Goal: Navigation & Orientation: Locate item on page

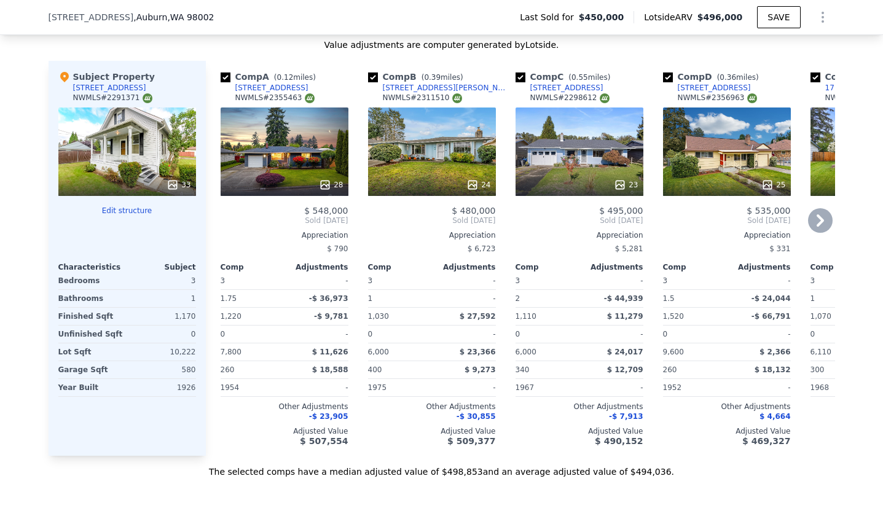
scroll to position [1403, 0]
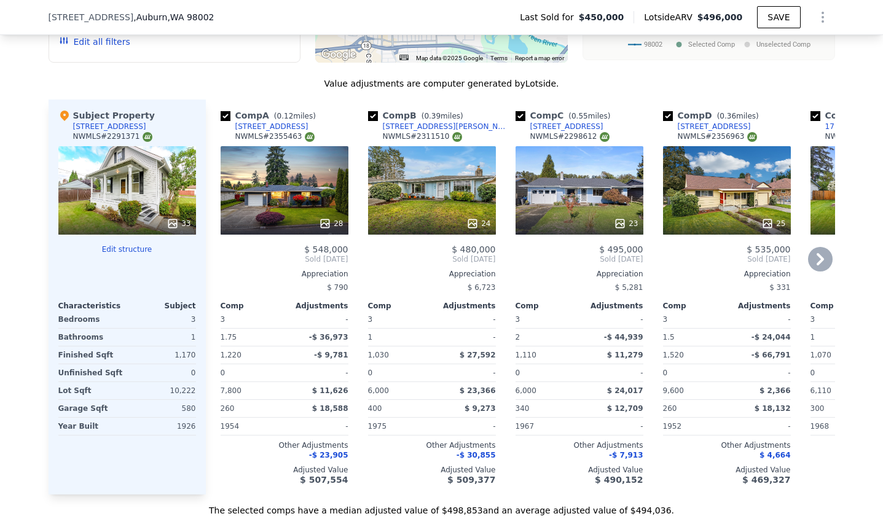
click at [826, 259] on icon at bounding box center [820, 259] width 25 height 25
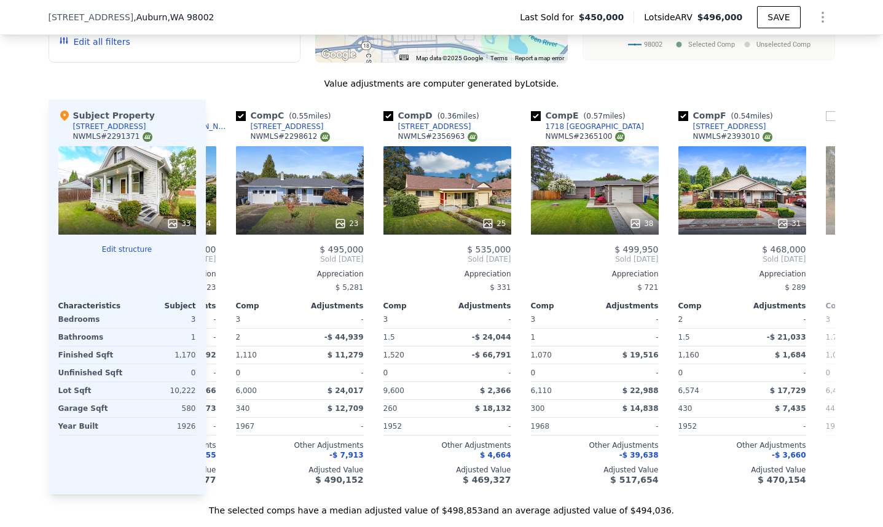
scroll to position [0, 295]
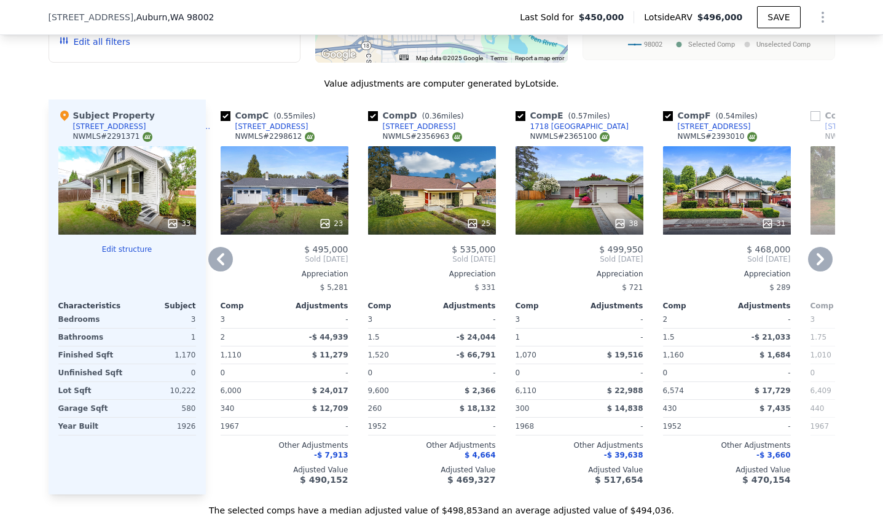
click at [826, 258] on icon at bounding box center [820, 259] width 25 height 25
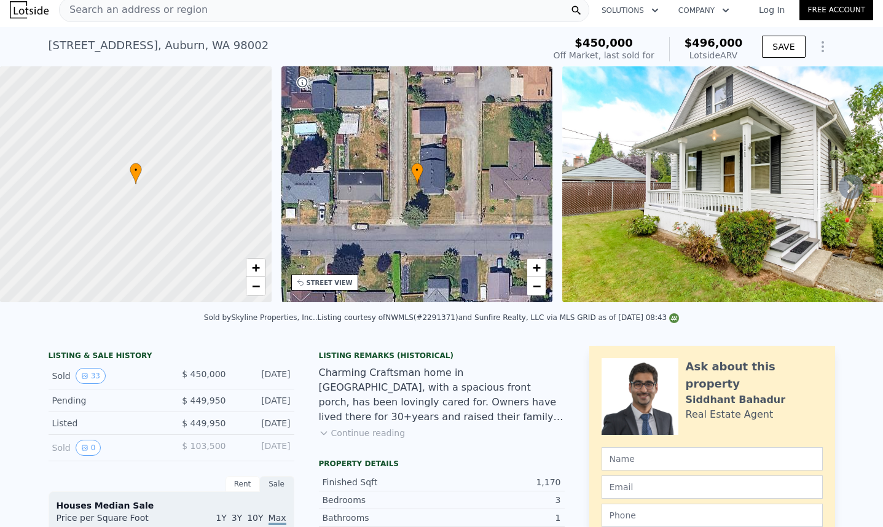
scroll to position [0, 0]
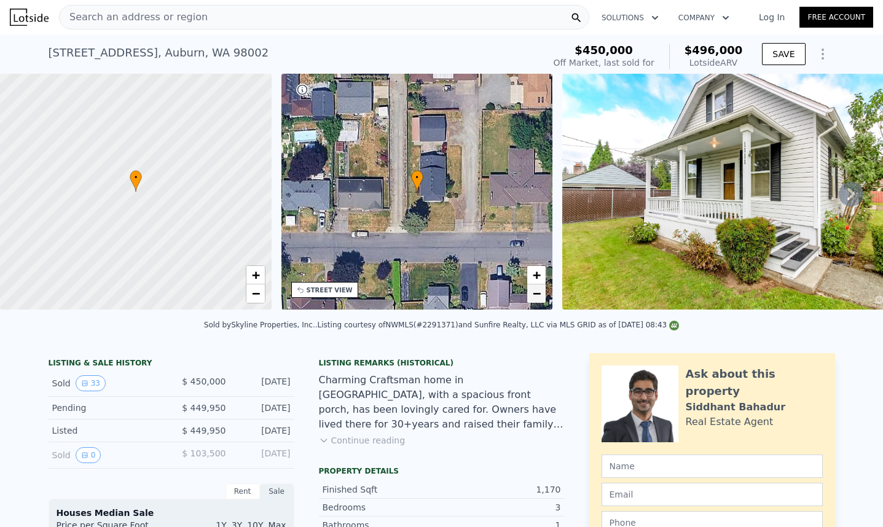
click at [537, 299] on span "−" at bounding box center [537, 293] width 8 height 15
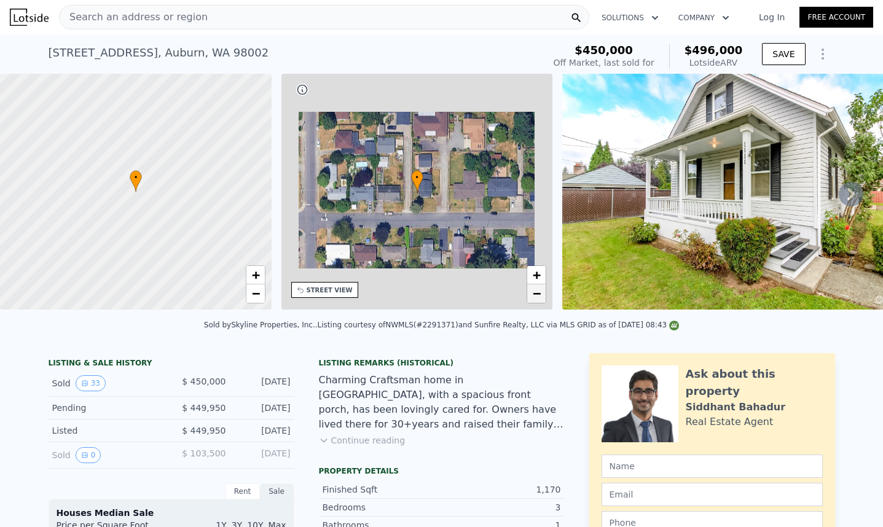
click at [537, 299] on span "−" at bounding box center [537, 293] width 8 height 15
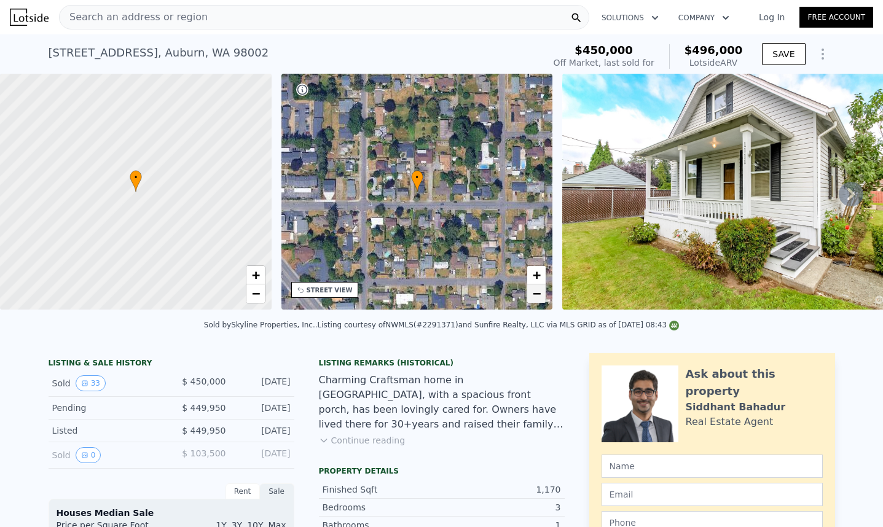
click at [537, 299] on span "−" at bounding box center [537, 293] width 8 height 15
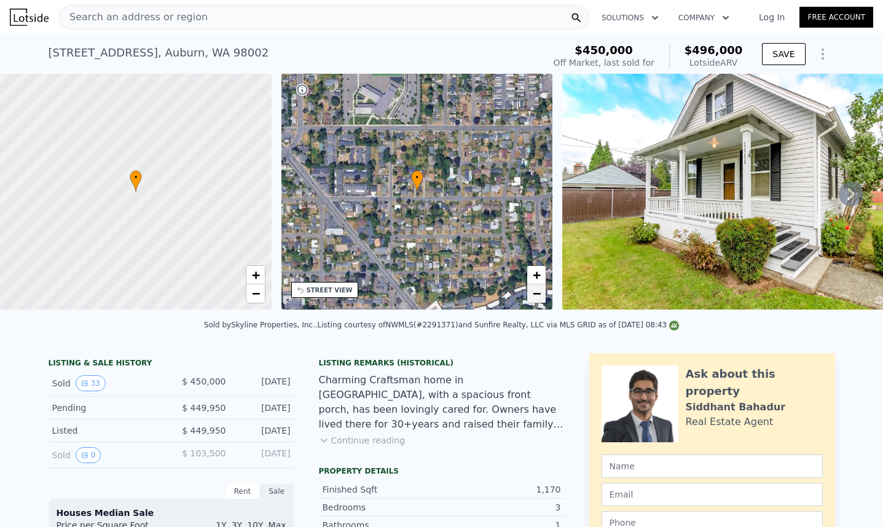
click at [537, 299] on span "−" at bounding box center [537, 293] width 8 height 15
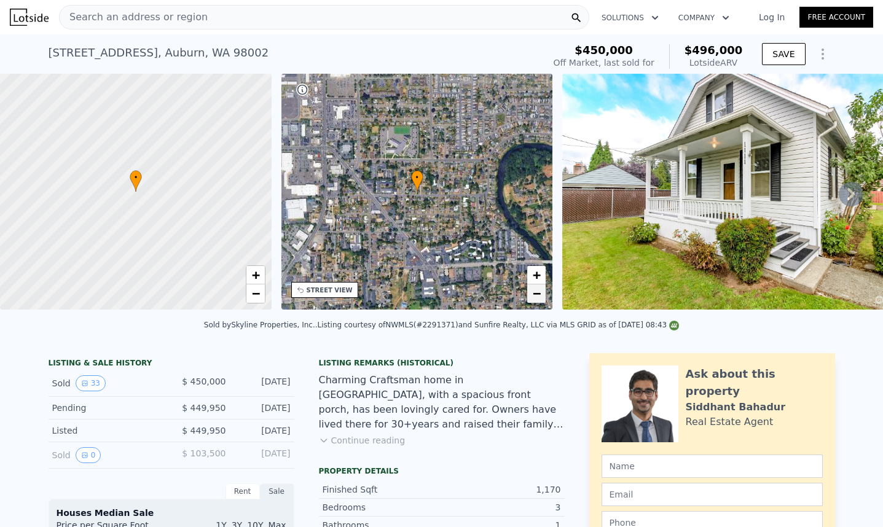
click at [537, 299] on span "−" at bounding box center [537, 293] width 8 height 15
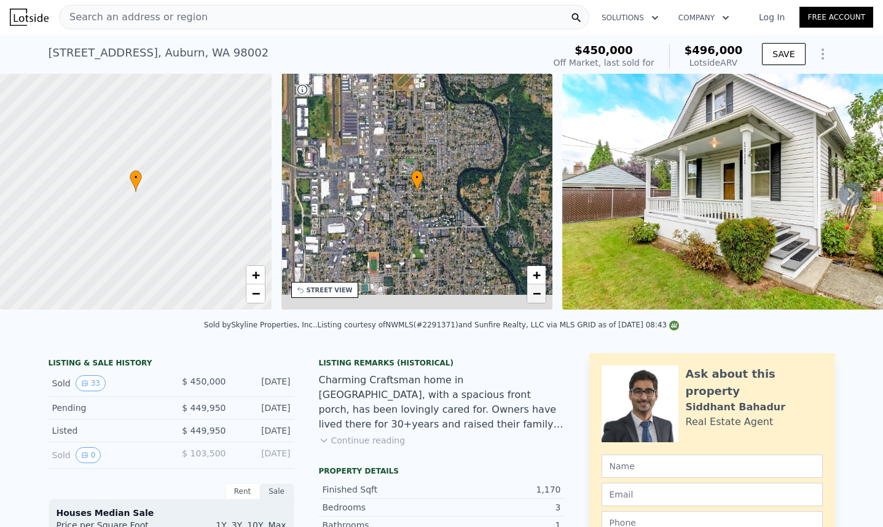
click at [537, 299] on span "−" at bounding box center [537, 293] width 8 height 15
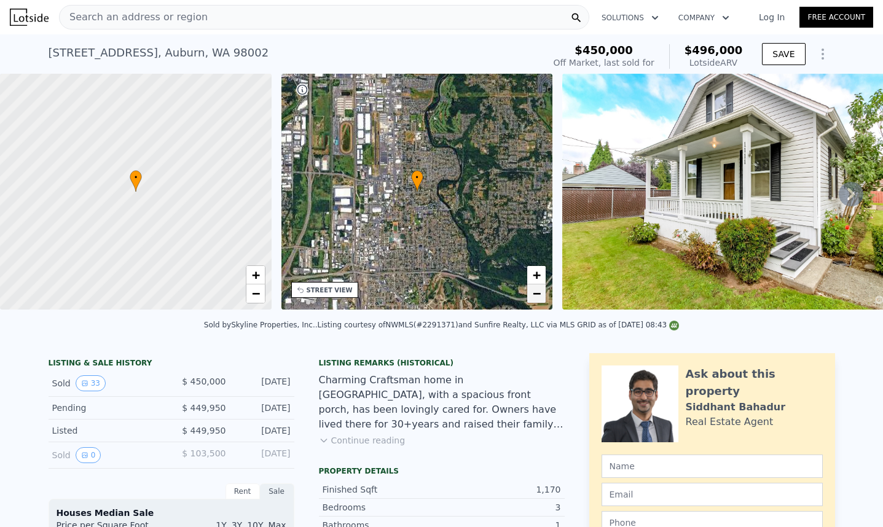
click at [537, 299] on span "−" at bounding box center [537, 293] width 8 height 15
